Goal: Information Seeking & Learning: Find specific fact

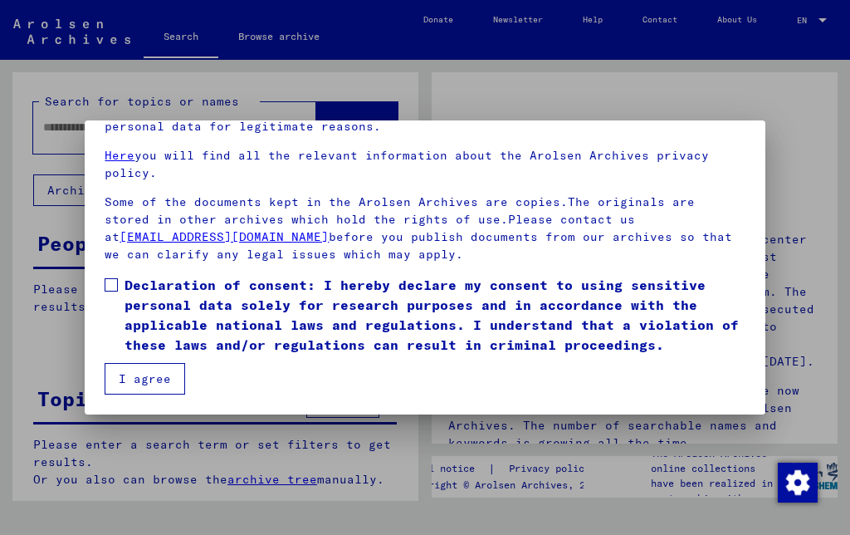
scroll to position [137, 0]
click at [115, 284] on span at bounding box center [111, 284] width 13 height 13
click at [173, 384] on button "I agree" at bounding box center [145, 379] width 81 height 32
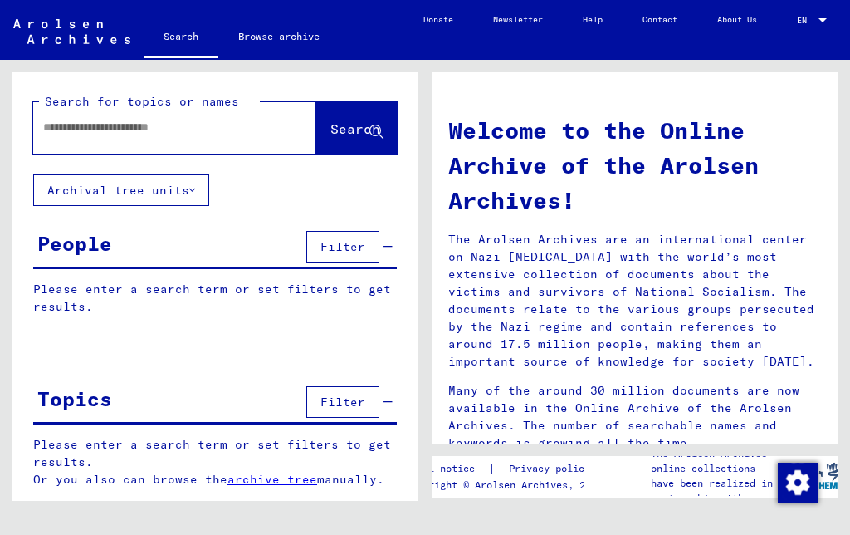
click at [172, 130] on input "text" at bounding box center [154, 127] width 223 height 17
type input "*******"
click at [363, 137] on span "Search" at bounding box center [356, 128] width 50 height 17
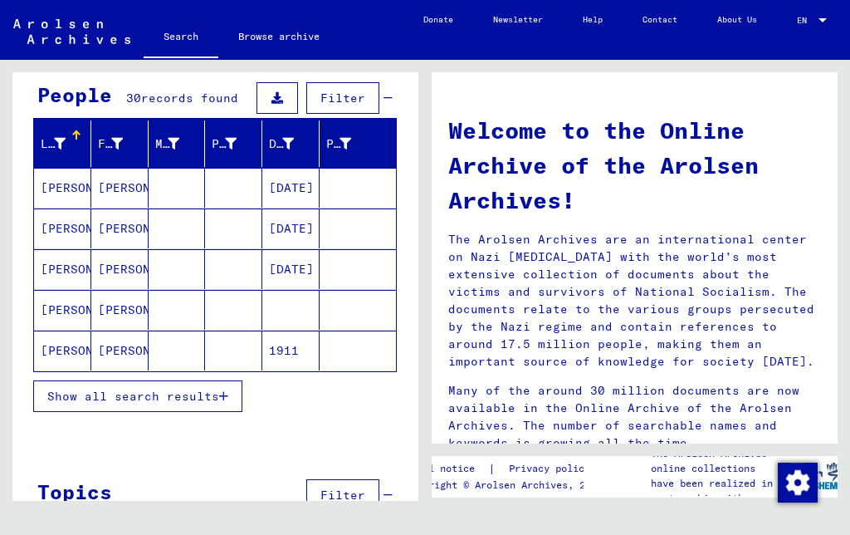
scroll to position [148, 0]
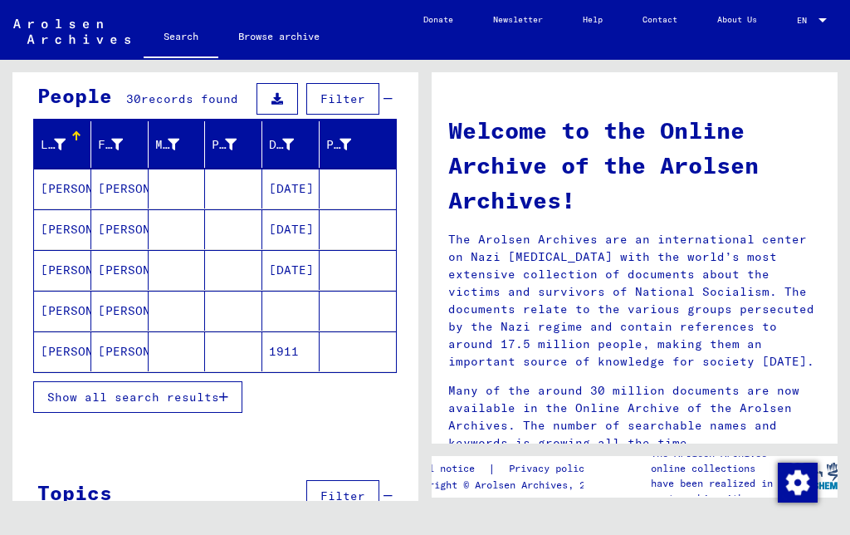
click at [213, 389] on span "Show all search results" at bounding box center [133, 396] width 172 height 15
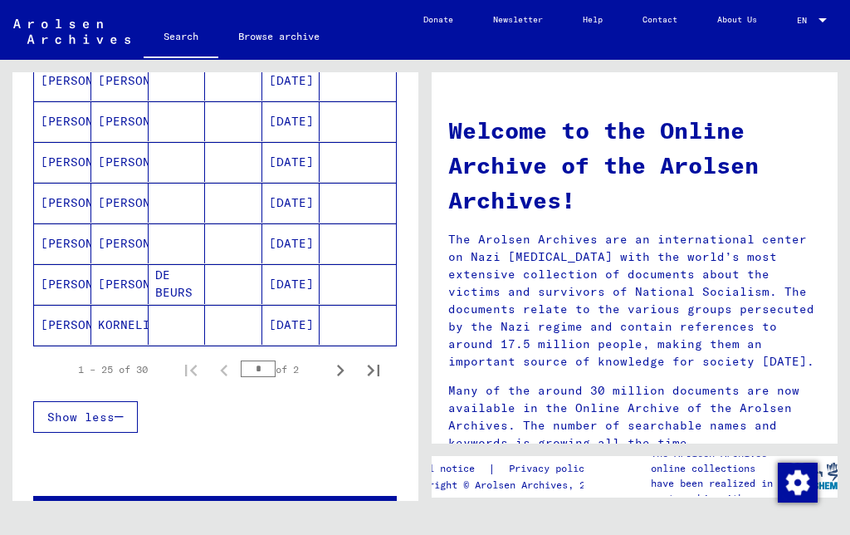
scroll to position [996, 0]
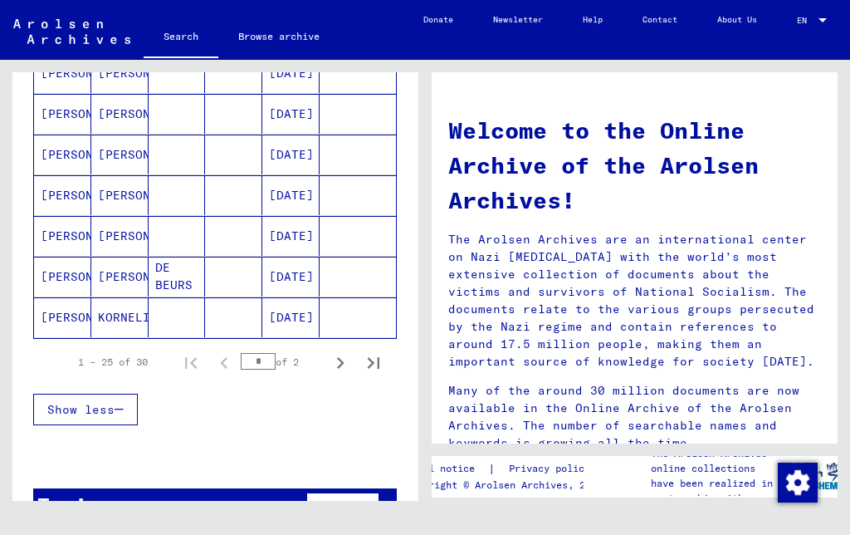
click at [340, 364] on icon "Next page" at bounding box center [340, 362] width 23 height 23
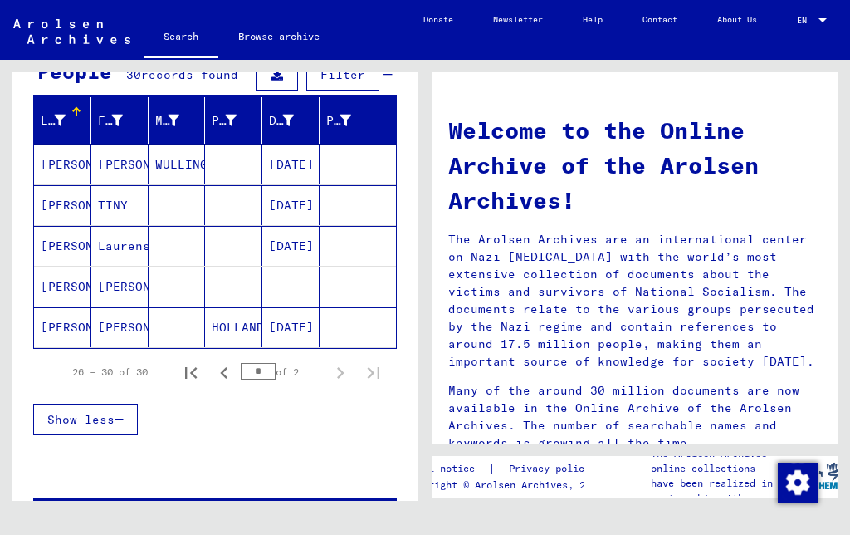
scroll to position [174, 0]
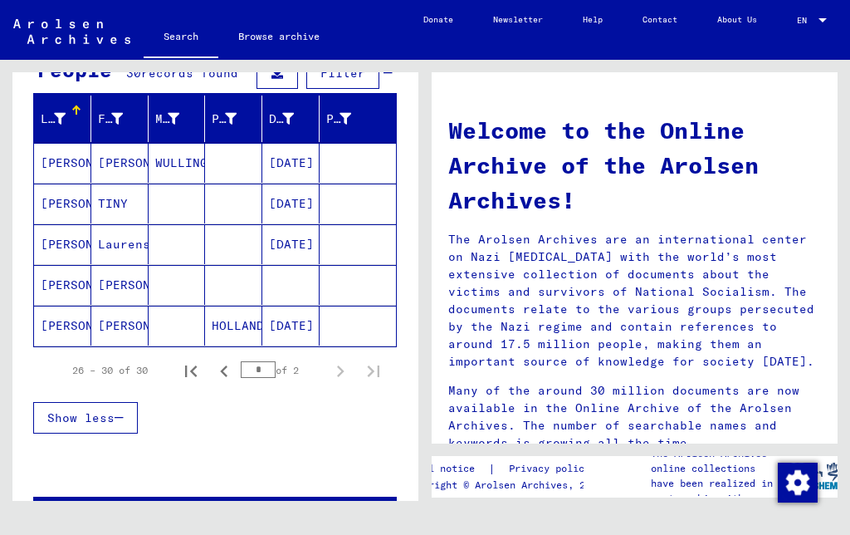
click at [224, 378] on icon "Previous page" at bounding box center [224, 371] width 23 height 23
type input "*"
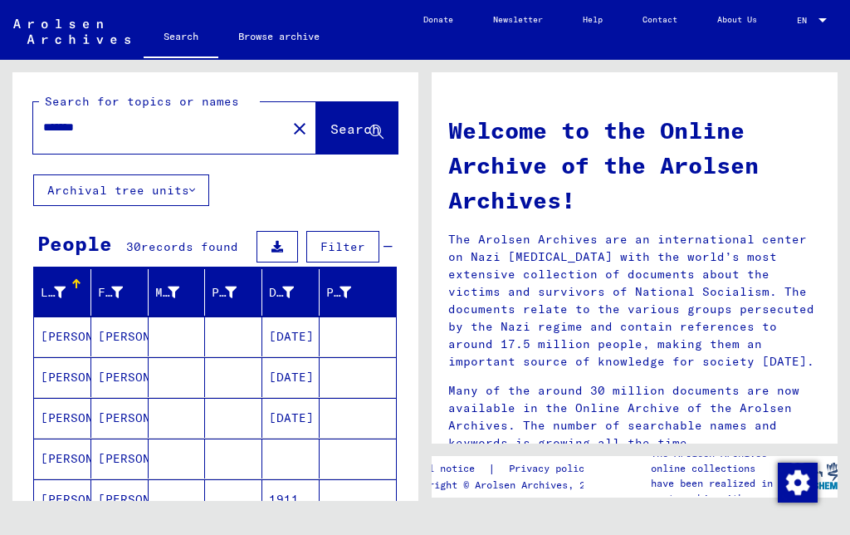
scroll to position [0, 0]
